Goal: Information Seeking & Learning: Learn about a topic

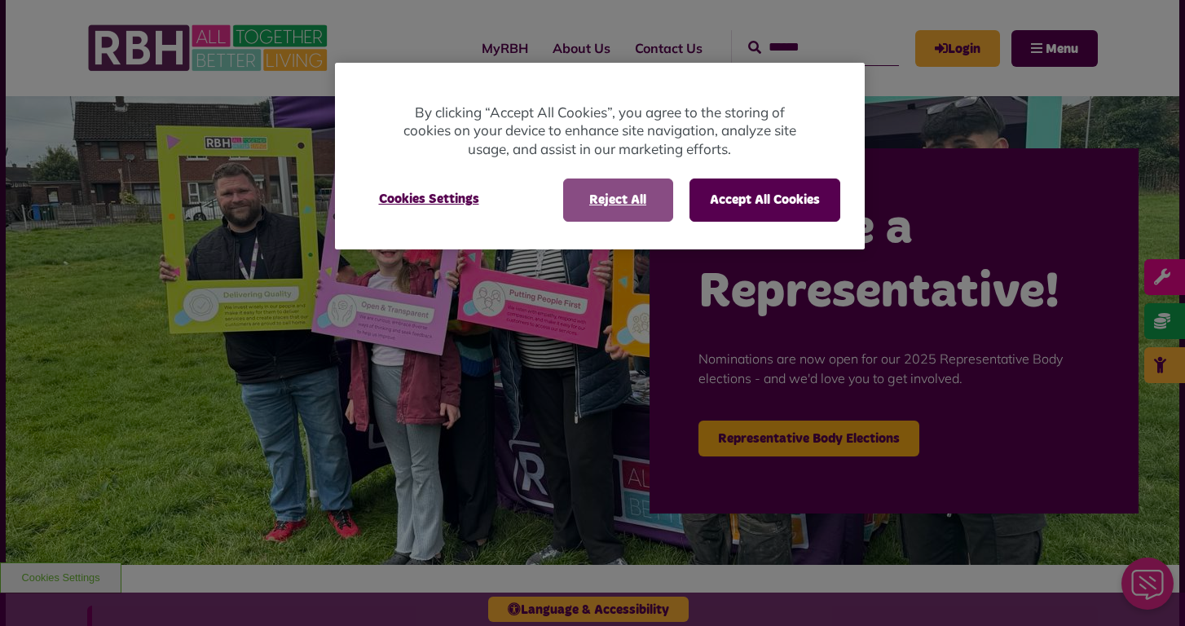
click at [620, 204] on button "Reject All" at bounding box center [618, 200] width 110 height 42
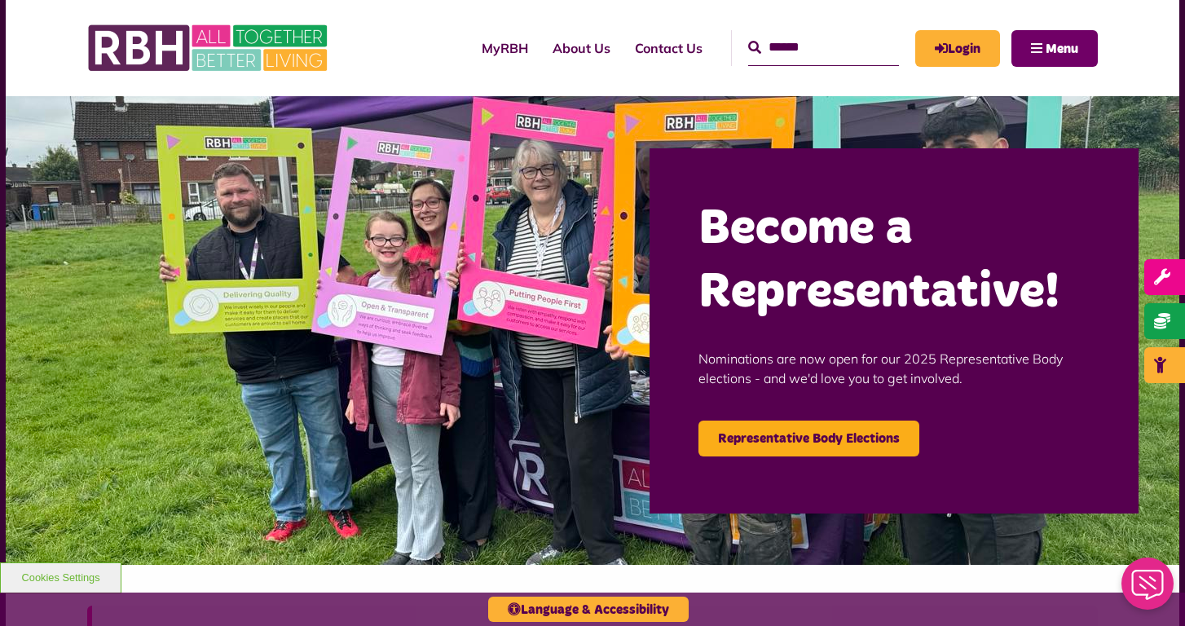
click at [1044, 54] on button "Menu" at bounding box center [1055, 48] width 86 height 37
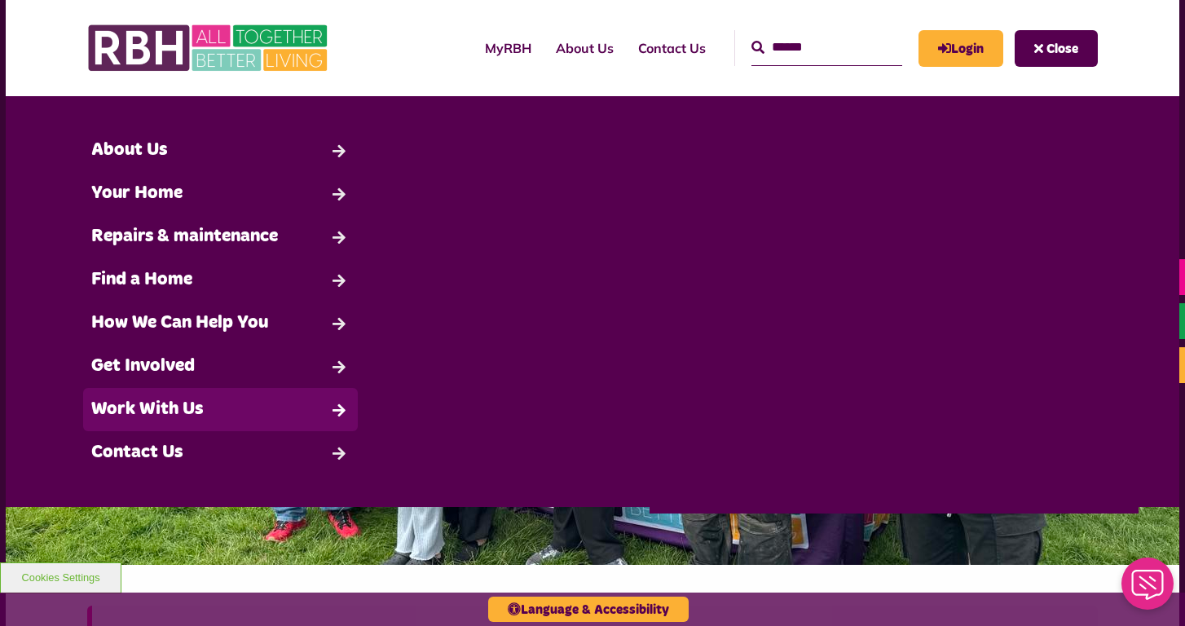
click at [315, 421] on link "Work With Us" at bounding box center [220, 409] width 275 height 43
click at [165, 408] on link "Work With Us" at bounding box center [220, 409] width 275 height 43
click at [334, 409] on link "Work With Us" at bounding box center [220, 409] width 275 height 43
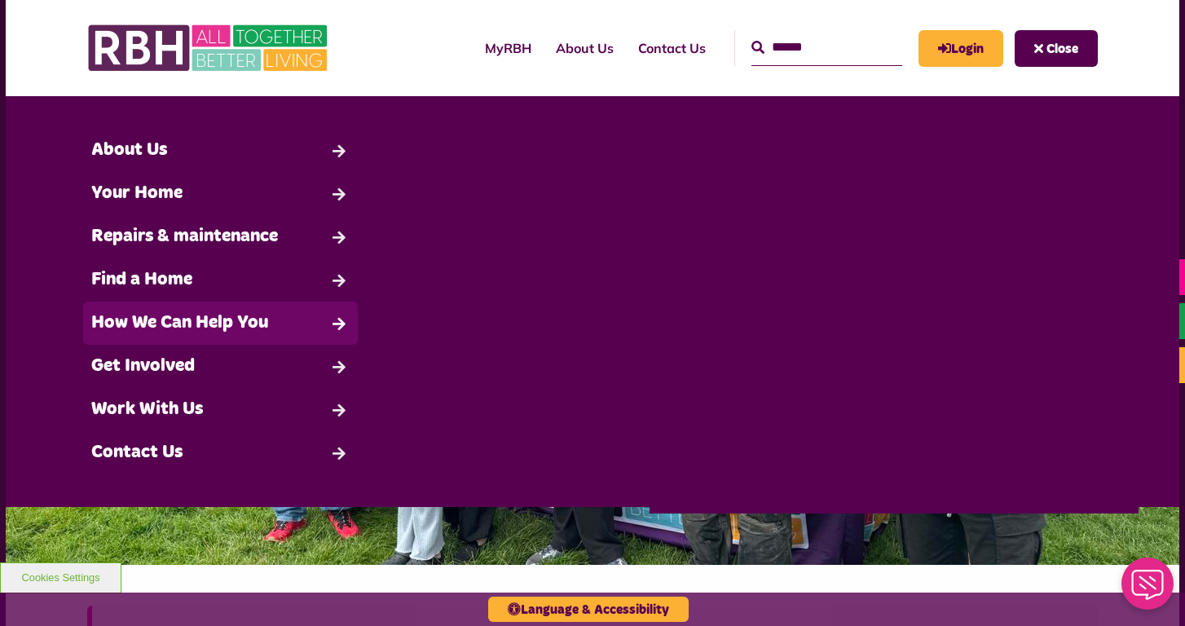
click at [252, 324] on link "How We Can Help You" at bounding box center [220, 323] width 275 height 43
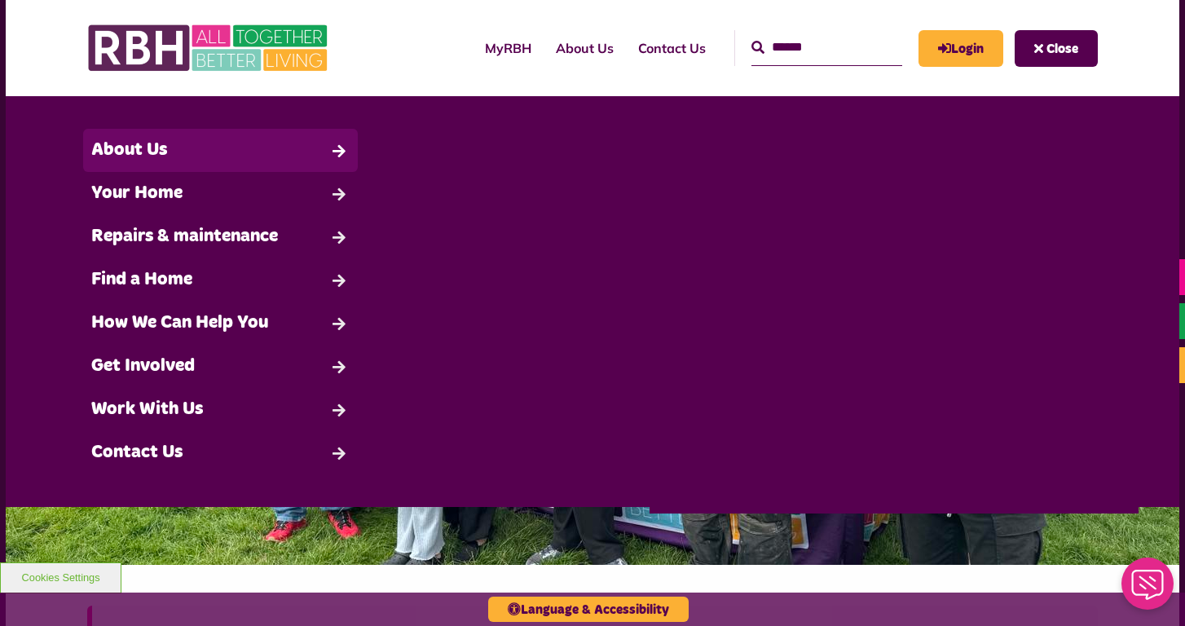
click at [343, 145] on link "About Us" at bounding box center [220, 150] width 275 height 43
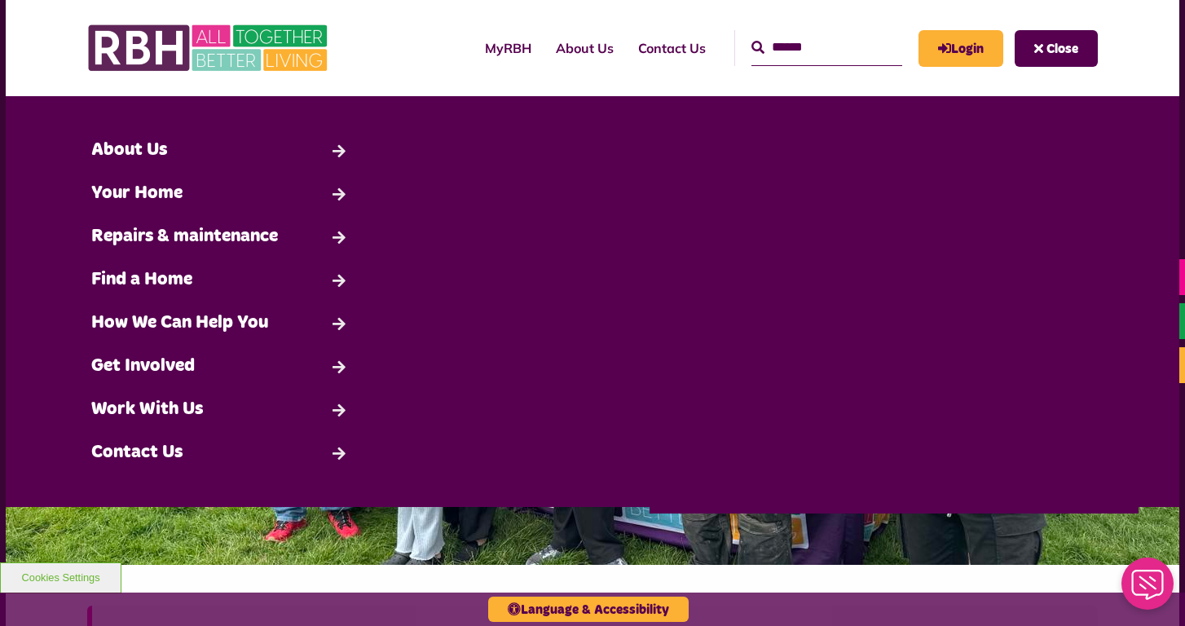
click at [1056, 58] on button "Close" at bounding box center [1056, 48] width 83 height 37
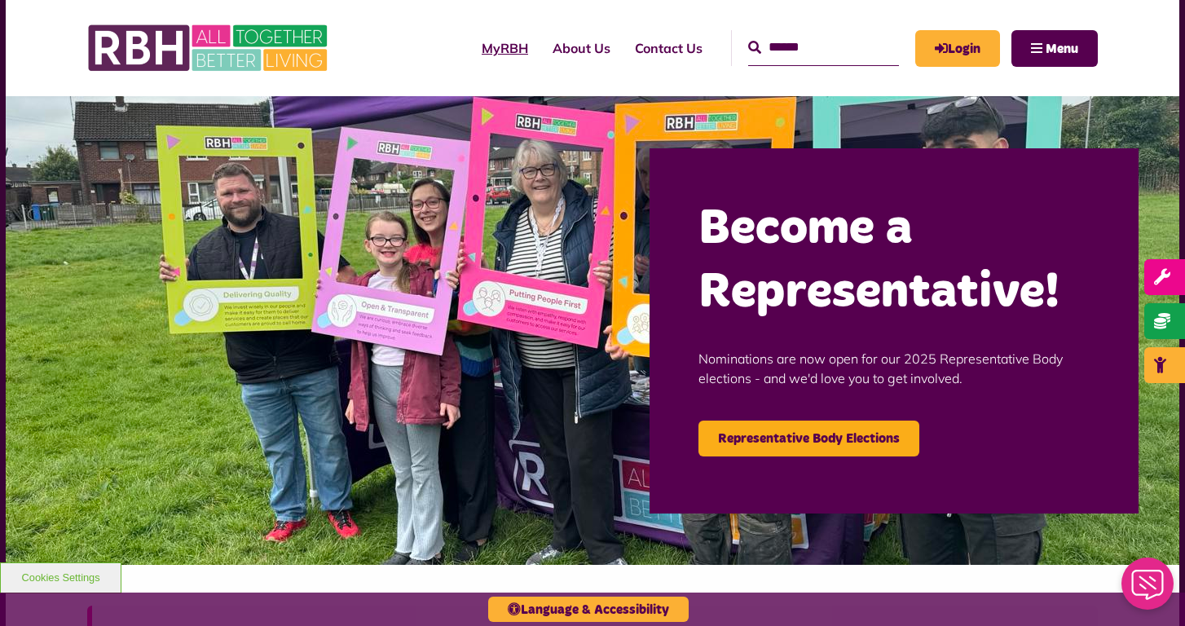
click at [470, 47] on link "MyRBH" at bounding box center [505, 48] width 71 height 44
click at [576, 50] on link "About Us" at bounding box center [582, 48] width 82 height 44
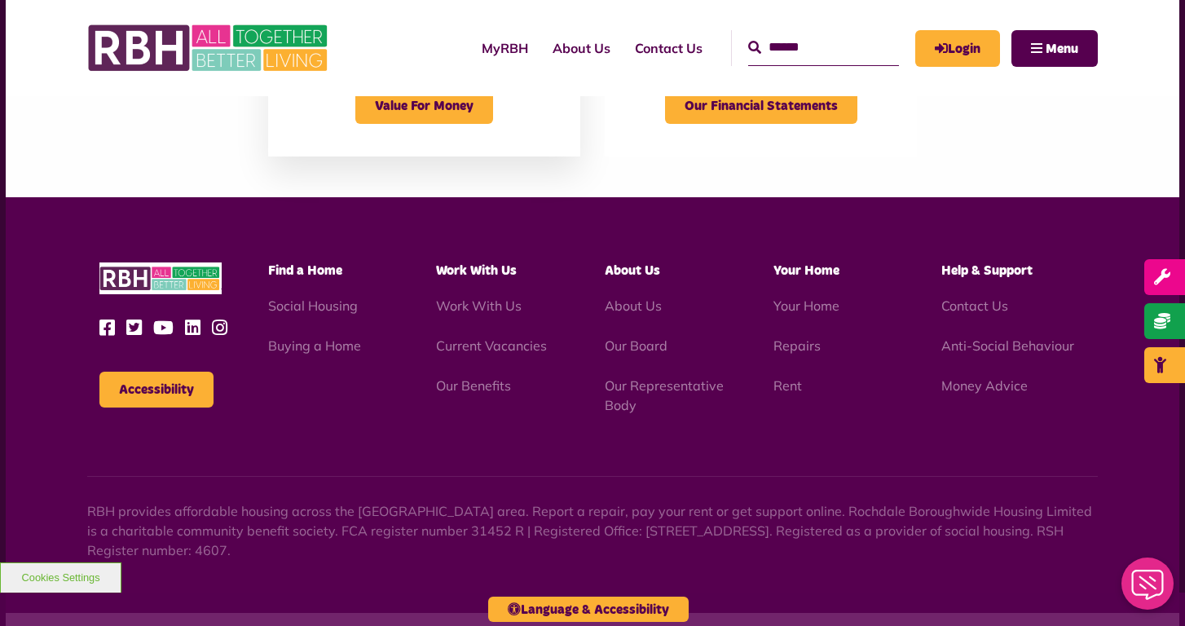
scroll to position [1874, 0]
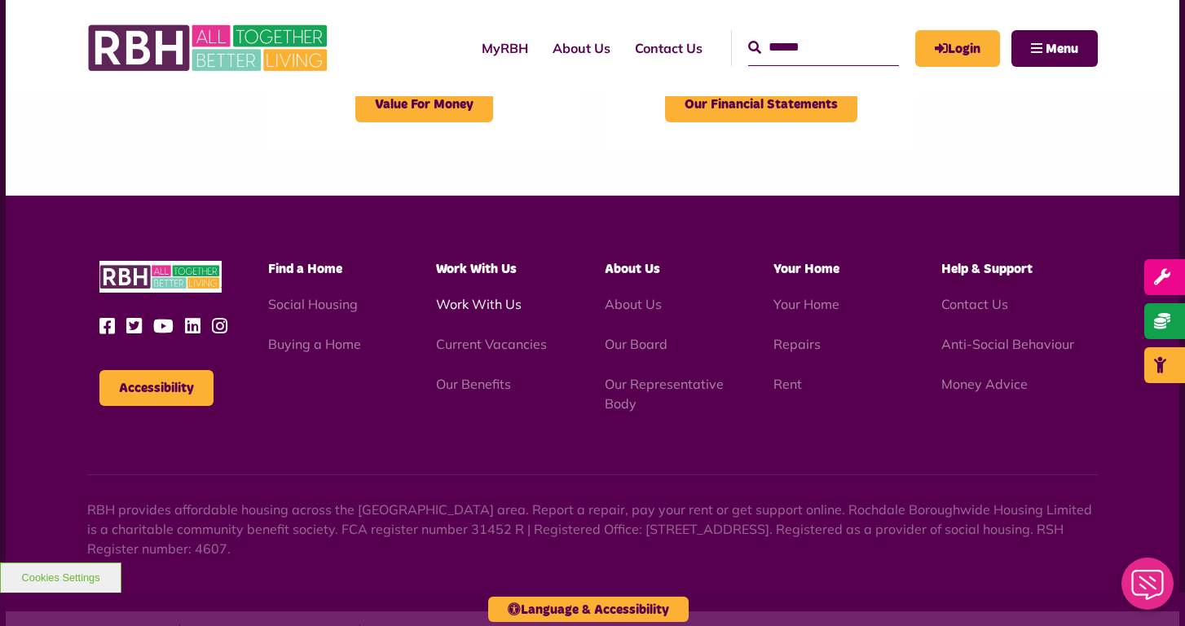
click at [478, 300] on link "Work With Us" at bounding box center [479, 304] width 86 height 16
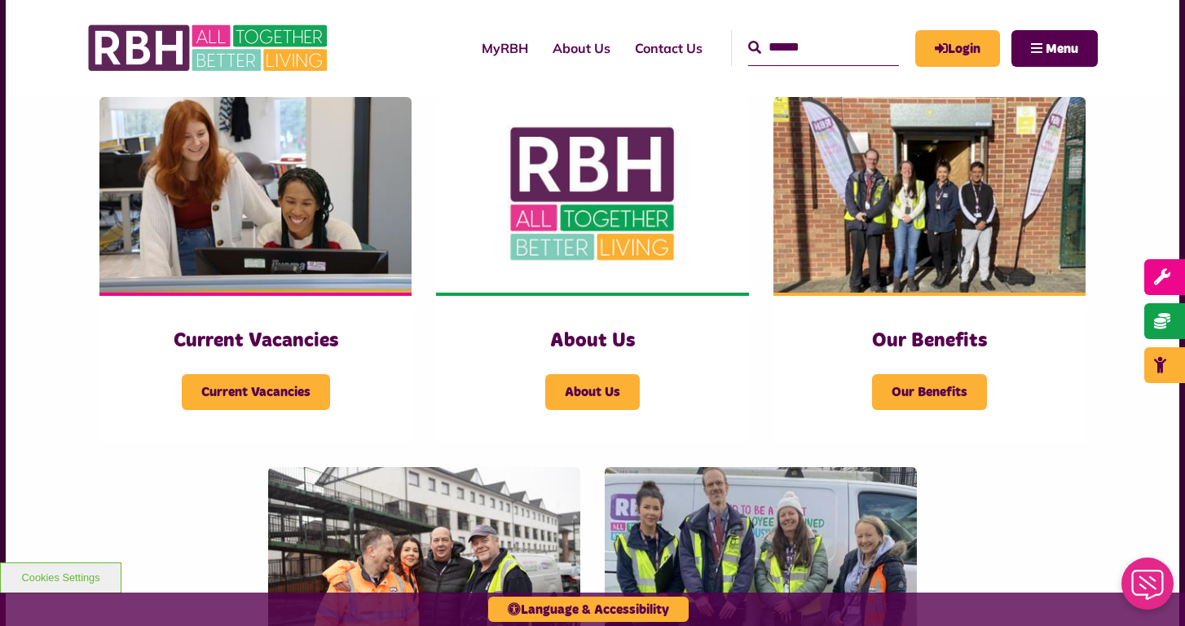
scroll to position [389, 0]
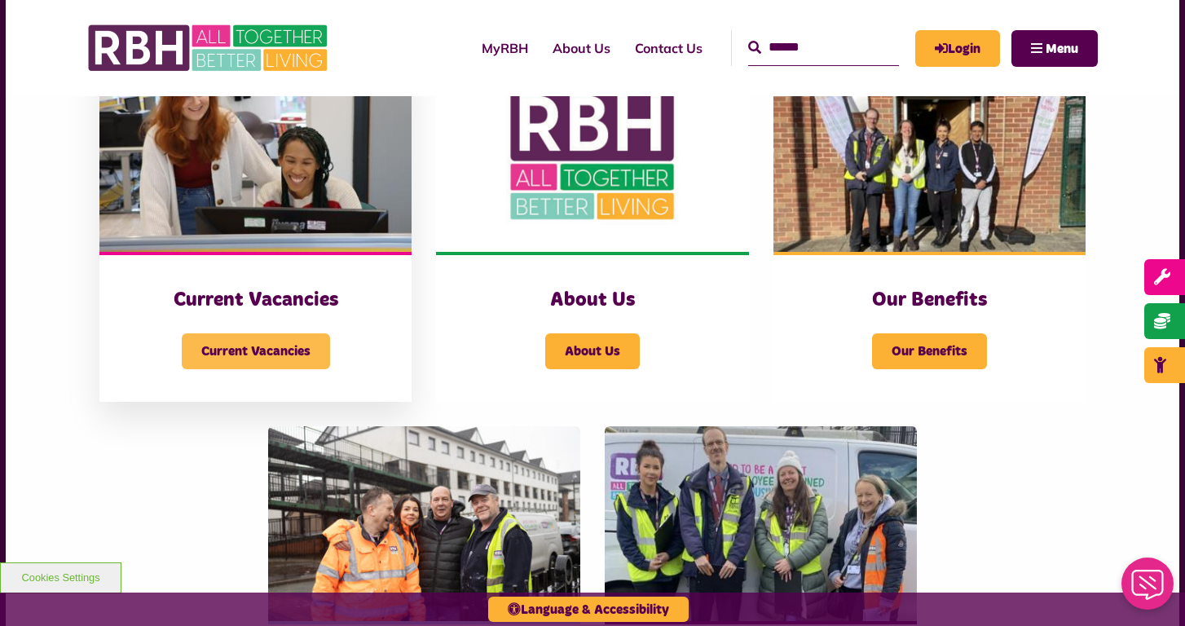
click at [258, 359] on span "Current Vacancies" at bounding box center [256, 351] width 148 height 36
